Goal: Task Accomplishment & Management: Manage account settings

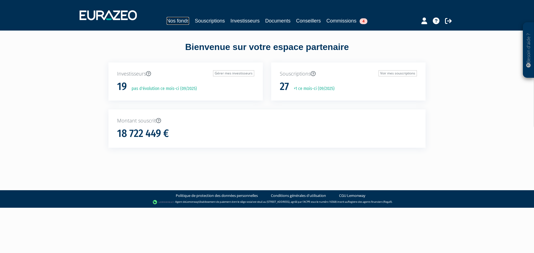
click at [174, 20] on link "Nos fonds" at bounding box center [177, 21] width 23 height 8
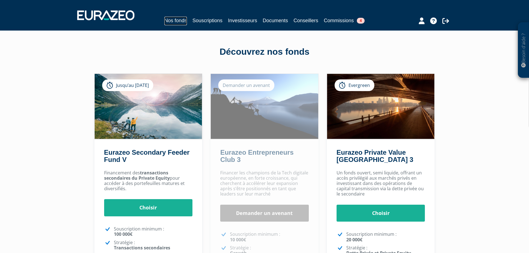
click at [165, 18] on link "Nos fonds" at bounding box center [176, 21] width 23 height 9
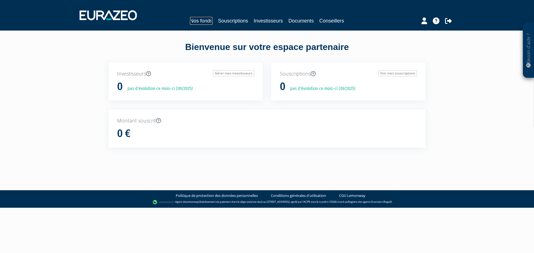
click at [198, 19] on link "Nos fonds" at bounding box center [201, 21] width 23 height 8
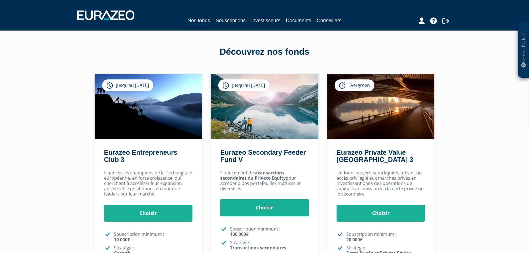
scroll to position [127, 0]
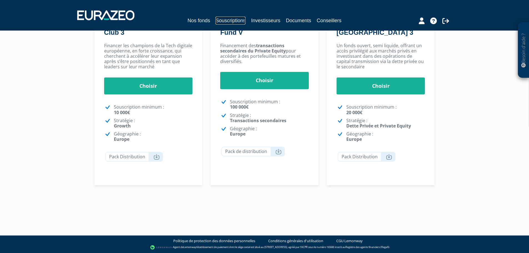
click at [232, 20] on link "Souscriptions" at bounding box center [231, 21] width 30 height 8
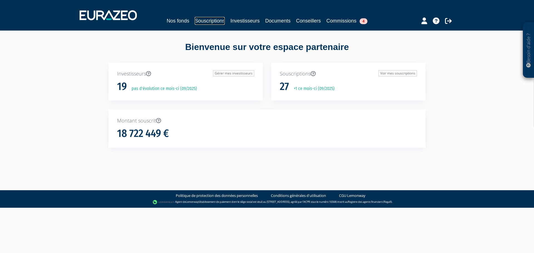
click at [204, 23] on link "Souscriptions" at bounding box center [210, 21] width 30 height 8
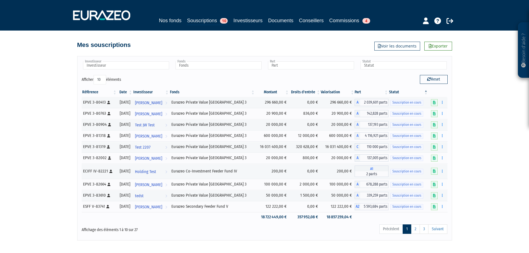
click at [165, 24] on div "Nos fonds Souscriptions 10 Investisseurs Documents Conseillers Commissions 4" at bounding box center [264, 21] width 261 height 9
click at [162, 21] on link "Nos fonds" at bounding box center [170, 21] width 23 height 8
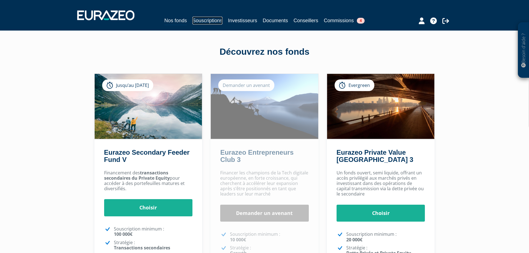
click at [200, 21] on link "Souscriptions" at bounding box center [208, 21] width 30 height 8
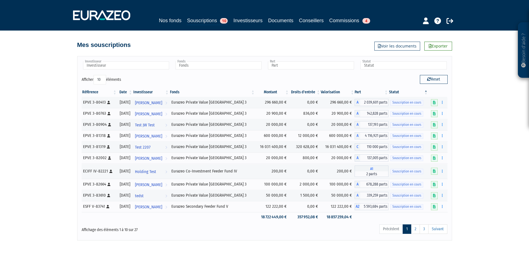
click at [369, 170] on span "A1" at bounding box center [372, 169] width 34 height 6
click at [370, 169] on span "A1" at bounding box center [372, 169] width 34 height 6
click at [159, 20] on link "Nos fonds" at bounding box center [170, 21] width 23 height 8
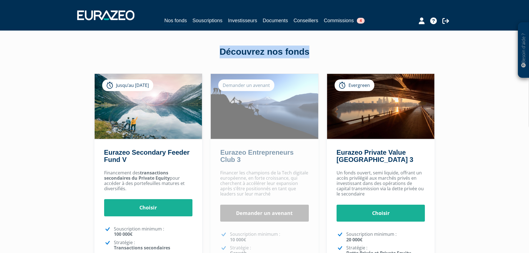
drag, startPoint x: 216, startPoint y: 51, endPoint x: 336, endPoint y: 57, distance: 120.8
click at [336, 57] on div "Découvrez nos fonds" at bounding box center [264, 52] width 317 height 13
click at [444, 48] on div "Besoin d'aide ? × J'ai besoin d'aide Si vous avez une question à propos du fonc…" at bounding box center [264, 170] width 529 height 340
click at [481, 16] on nav "Nos fonds Souscriptions Investisseurs Documents Conseillers Commissions 4" at bounding box center [264, 15] width 529 height 31
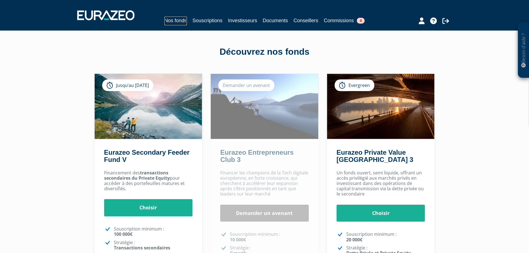
click at [171, 23] on link "Nos fonds" at bounding box center [176, 21] width 23 height 9
click at [200, 20] on link "Souscriptions" at bounding box center [208, 21] width 30 height 8
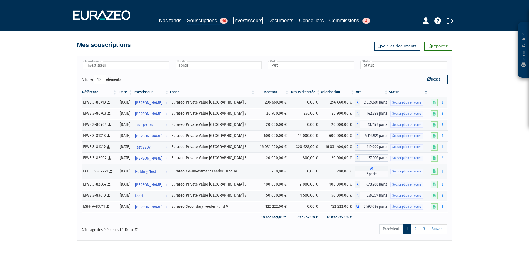
click at [239, 22] on link "Investisseurs" at bounding box center [247, 21] width 29 height 8
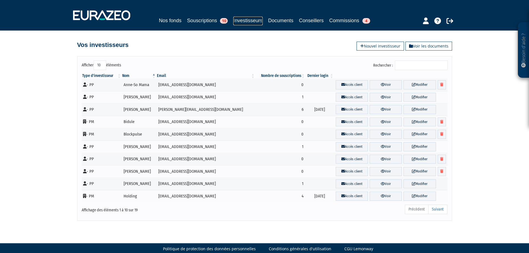
click at [244, 22] on link "Investisseurs" at bounding box center [247, 21] width 29 height 9
click at [385, 85] on link "Voir" at bounding box center [386, 84] width 32 height 9
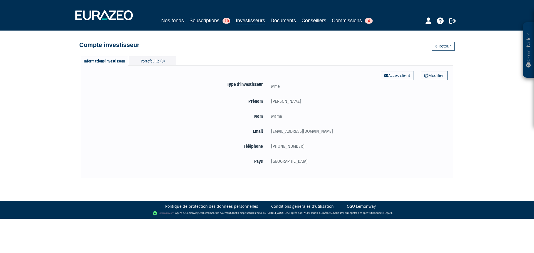
click at [156, 59] on div "Portefeuille (0)" at bounding box center [152, 60] width 47 height 9
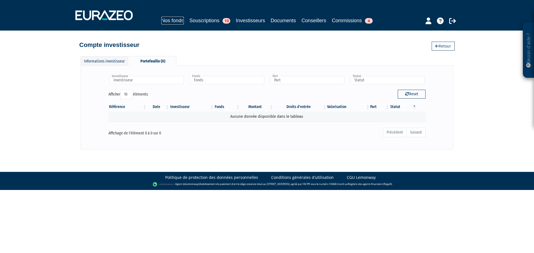
click at [161, 21] on link "Nos fonds" at bounding box center [172, 21] width 23 height 8
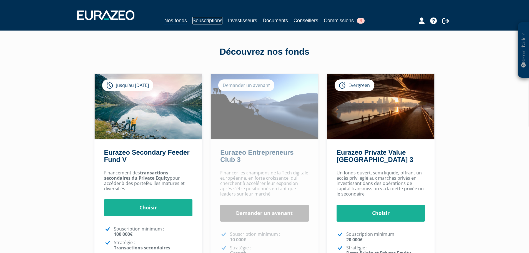
click at [200, 19] on link "Souscriptions" at bounding box center [208, 21] width 30 height 8
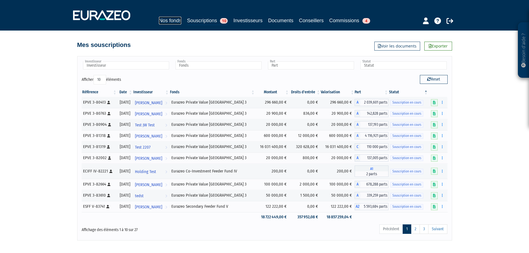
drag, startPoint x: 163, startPoint y: 21, endPoint x: 211, endPoint y: 130, distance: 118.6
click at [163, 21] on link "Nos fonds" at bounding box center [170, 21] width 23 height 8
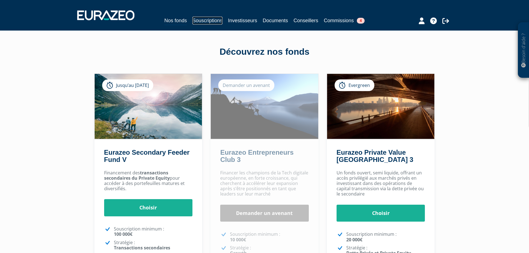
click at [193, 17] on link "Souscriptions" at bounding box center [208, 21] width 30 height 8
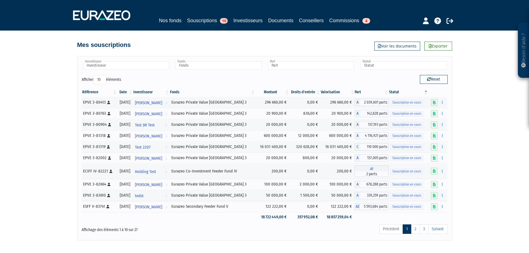
drag, startPoint x: 77, startPoint y: 56, endPoint x: 431, endPoint y: 205, distance: 384.2
click at [419, 208] on div "Besoin d'aide ? × J'ai besoin d'aide Si vous avez une question à propos du fonc…" at bounding box center [264, 120] width 529 height 241
click at [484, 174] on div "Besoin d'aide ? × J'ai besoin d'aide Si vous avez une question à propos du fonc…" at bounding box center [264, 120] width 529 height 241
click at [159, 20] on link "Nos fonds" at bounding box center [170, 21] width 23 height 8
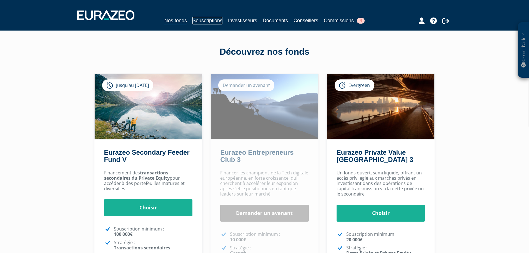
click at [197, 20] on link "Souscriptions" at bounding box center [208, 21] width 30 height 8
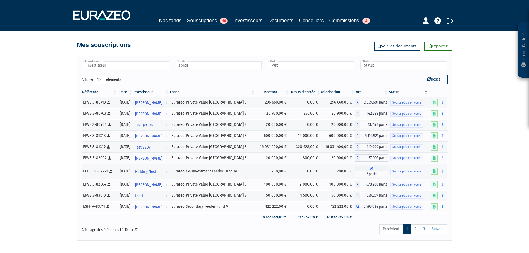
drag, startPoint x: 126, startPoint y: 46, endPoint x: 64, endPoint y: 46, distance: 61.7
click at [64, 46] on div "Besoin d'aide ? × J'ai besoin d'aide Si vous avez une question à propos du fonc…" at bounding box center [264, 120] width 529 height 241
click at [63, 47] on div "Besoin d'aide ? × J'ai besoin d'aide Si vous avez une question à propos du fonc…" at bounding box center [264, 120] width 529 height 241
drag, startPoint x: 77, startPoint y: 46, endPoint x: 161, endPoint y: 44, distance: 83.7
click at [161, 44] on div "Mes souscriptions Exporter Voir les documents" at bounding box center [264, 42] width 375 height 12
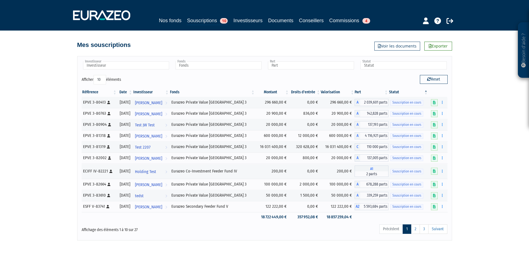
click at [161, 44] on div "Mes souscriptions Exporter Voir les documents" at bounding box center [264, 42] width 375 height 12
click at [164, 22] on link "Nos fonds" at bounding box center [170, 21] width 23 height 8
drag, startPoint x: 369, startPoint y: 168, endPoint x: 435, endPoint y: 176, distance: 66.6
click at [380, 174] on div "A1 2 parts" at bounding box center [372, 171] width 34 height 11
click at [481, 174] on div "Besoin d'aide ? × J'ai besoin d'aide Si vous avez une question à propos du fonc…" at bounding box center [264, 120] width 529 height 241
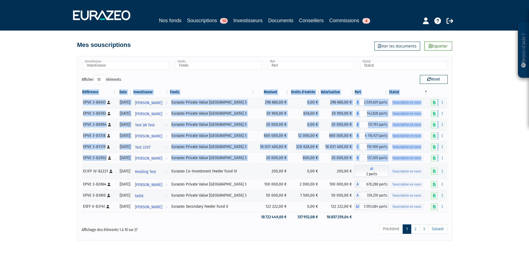
drag, startPoint x: 82, startPoint y: 169, endPoint x: 482, endPoint y: 176, distance: 399.4
click at [482, 176] on div "Besoin d'aide ? × J'ai besoin d'aide Si vous avez une question à propos du fonc…" at bounding box center [264, 120] width 529 height 241
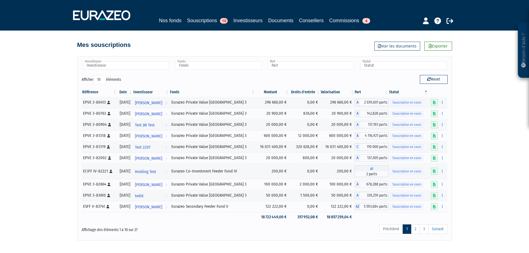
click at [459, 158] on div "Besoin d'aide ? × J'ai besoin d'aide Si vous avez une question à propos du fonc…" at bounding box center [264, 120] width 529 height 241
click at [163, 20] on link "Nos fonds" at bounding box center [170, 21] width 23 height 8
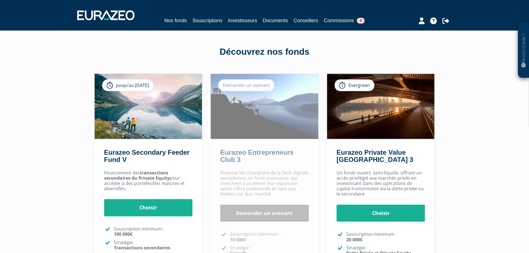
click at [474, 163] on div "Besoin d'aide ? × J'ai besoin d'aide Si vous avez une question à propos du fonc…" at bounding box center [264, 170] width 529 height 340
click at [469, 133] on div "Besoin d'aide ? × J'ai besoin d'aide Si vous avez une question à propos du fonc…" at bounding box center [264, 170] width 529 height 340
drag, startPoint x: 217, startPoint y: 51, endPoint x: 351, endPoint y: 52, distance: 134.2
click at [351, 52] on div "Découvrez nos fonds" at bounding box center [264, 52] width 317 height 13
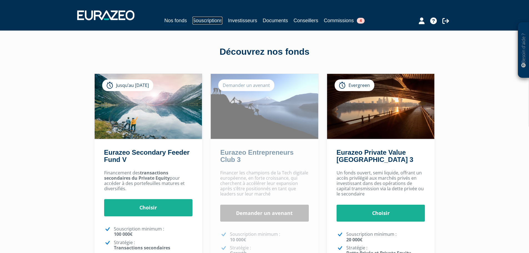
click at [205, 22] on link "Souscriptions" at bounding box center [208, 21] width 30 height 8
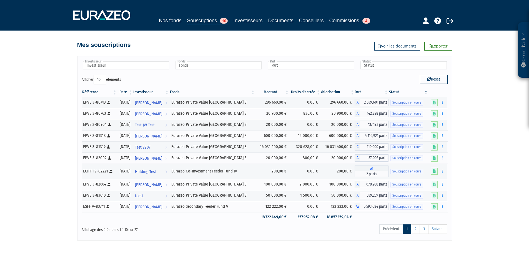
click at [215, 170] on div "Eurazeo Co-Investment Feeder Fund IV" at bounding box center [212, 171] width 82 height 6
click at [444, 170] on button "button" at bounding box center [442, 171] width 7 height 7
click at [435, 180] on link "Editer le montant" at bounding box center [426, 181] width 36 height 9
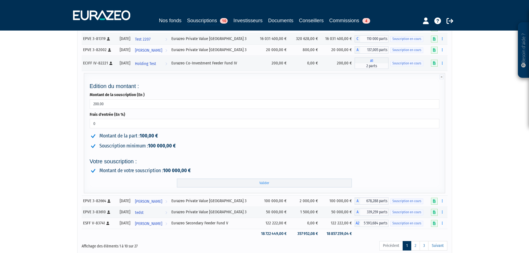
scroll to position [111, 0]
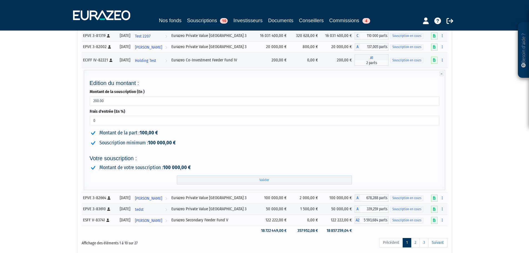
click at [30, 146] on div "Besoin d'aide ? × J'ai besoin d'aide Si vous avez une question à propos du fonc…" at bounding box center [264, 71] width 529 height 365
click at [292, 180] on input "Valider" at bounding box center [264, 180] width 175 height 9
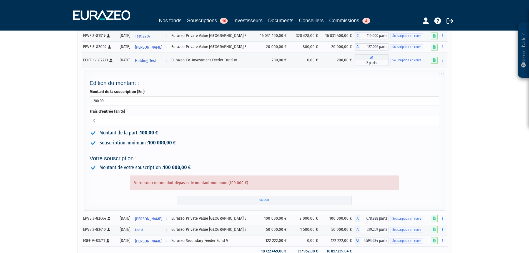
click at [495, 126] on div "Besoin d'aide ? × J'ai besoin d'aide Si vous avez une question à propos du fonc…" at bounding box center [264, 82] width 529 height 386
